Goal: Find specific page/section: Find specific page/section

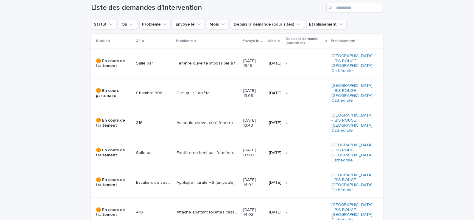
scroll to position [89, 0]
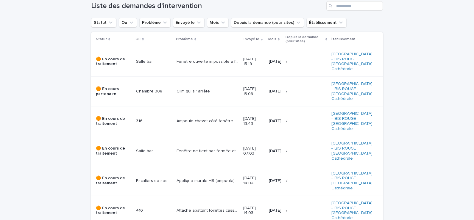
click at [202, 118] on p "Ampoule chevet côté fenêtre ne fonctionne plus mais elle fonctionne quand on l’…" at bounding box center [208, 121] width 63 height 6
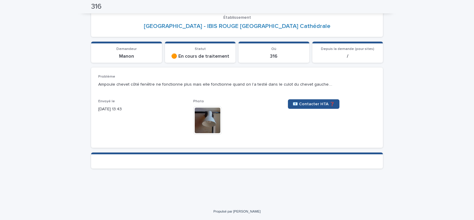
scroll to position [27, 0]
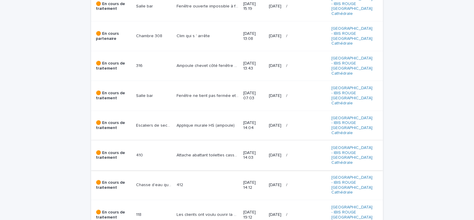
scroll to position [149, 0]
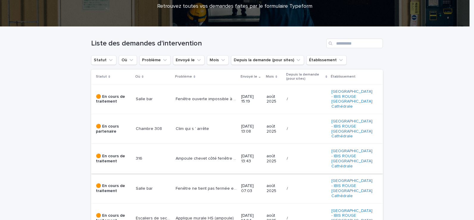
scroll to position [60, 0]
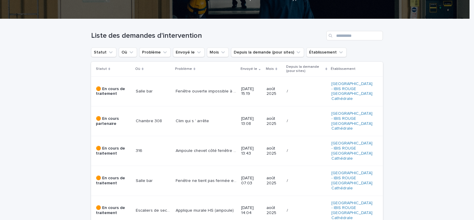
click at [152, 207] on p "Escaliers de secours du 3ème" at bounding box center [154, 210] width 36 height 6
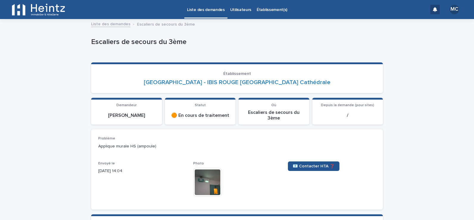
click at [207, 180] on img at bounding box center [207, 182] width 29 height 29
